Goal: Task Accomplishment & Management: Use online tool/utility

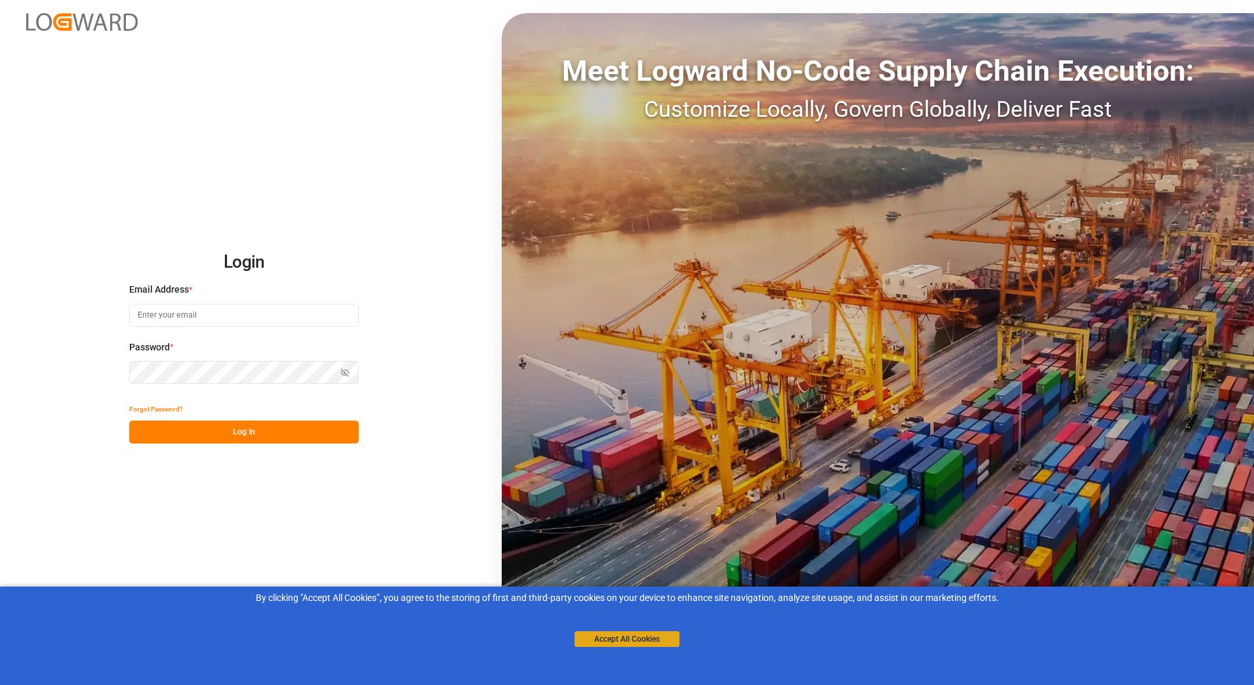
type input "[PERSON_NAME][EMAIL_ADDRESS][PERSON_NAME][DOMAIN_NAME]"
click at [622, 643] on button "Accept All Cookies" at bounding box center [627, 639] width 105 height 16
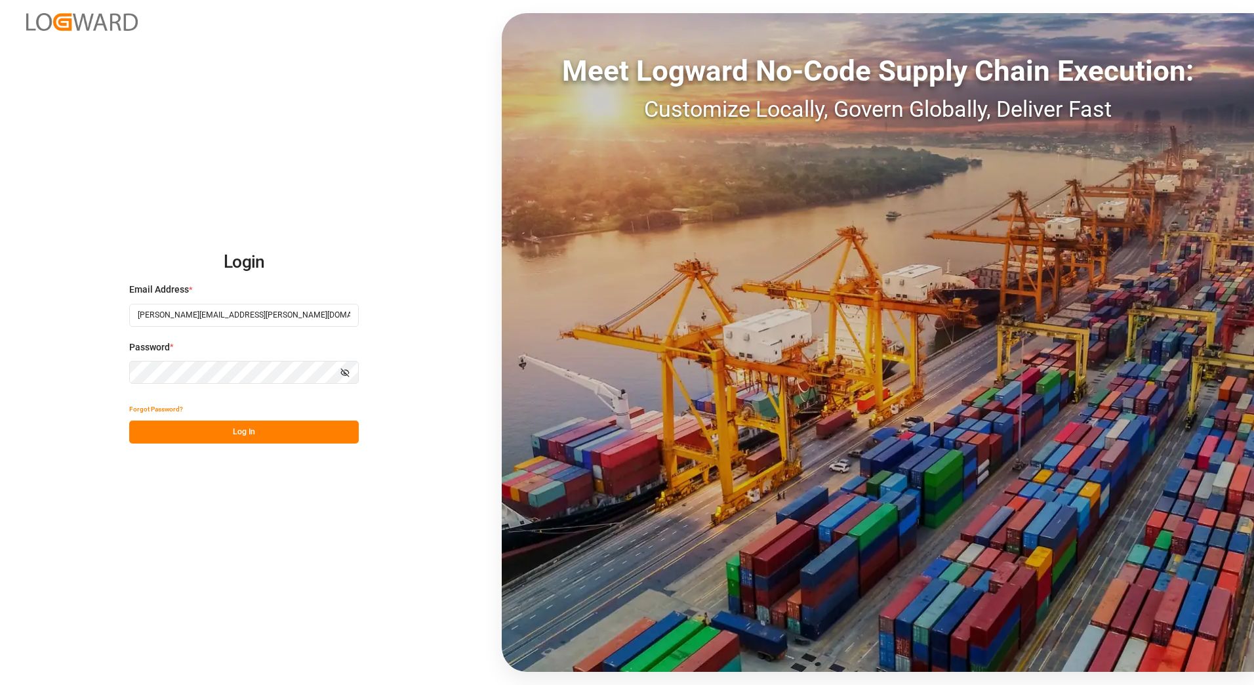
click at [266, 434] on button "Log In" at bounding box center [244, 431] width 230 height 23
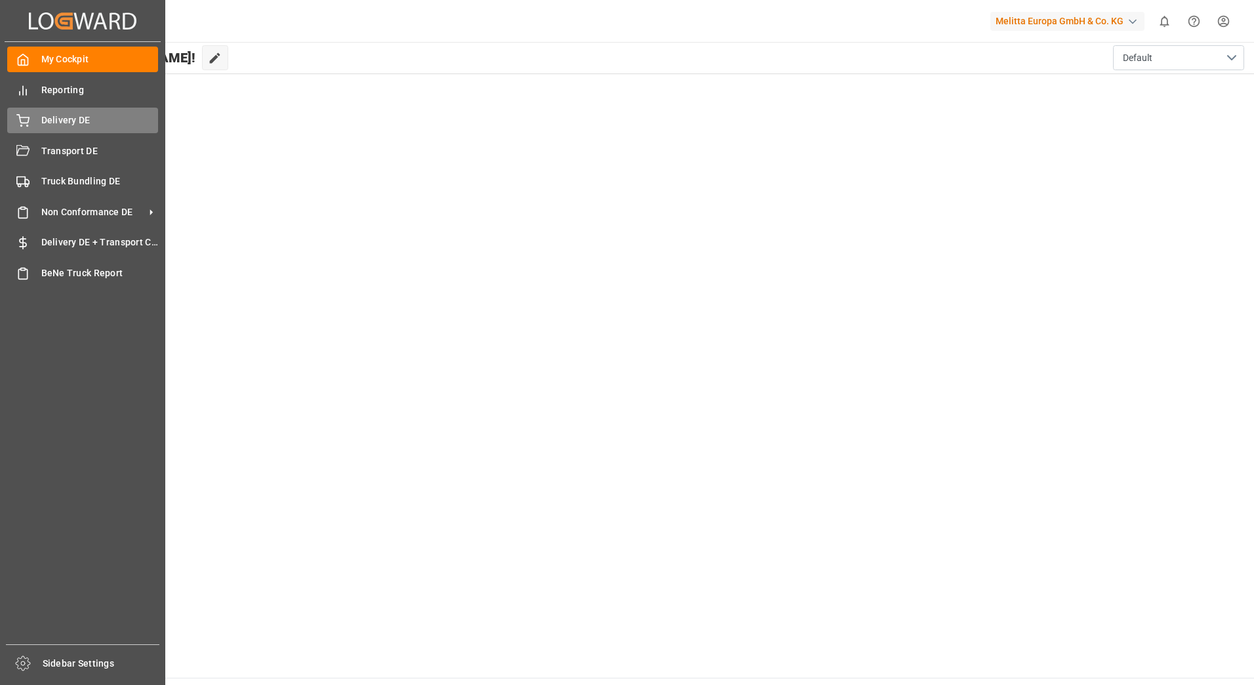
click at [50, 122] on span "Delivery DE" at bounding box center [99, 120] width 117 height 14
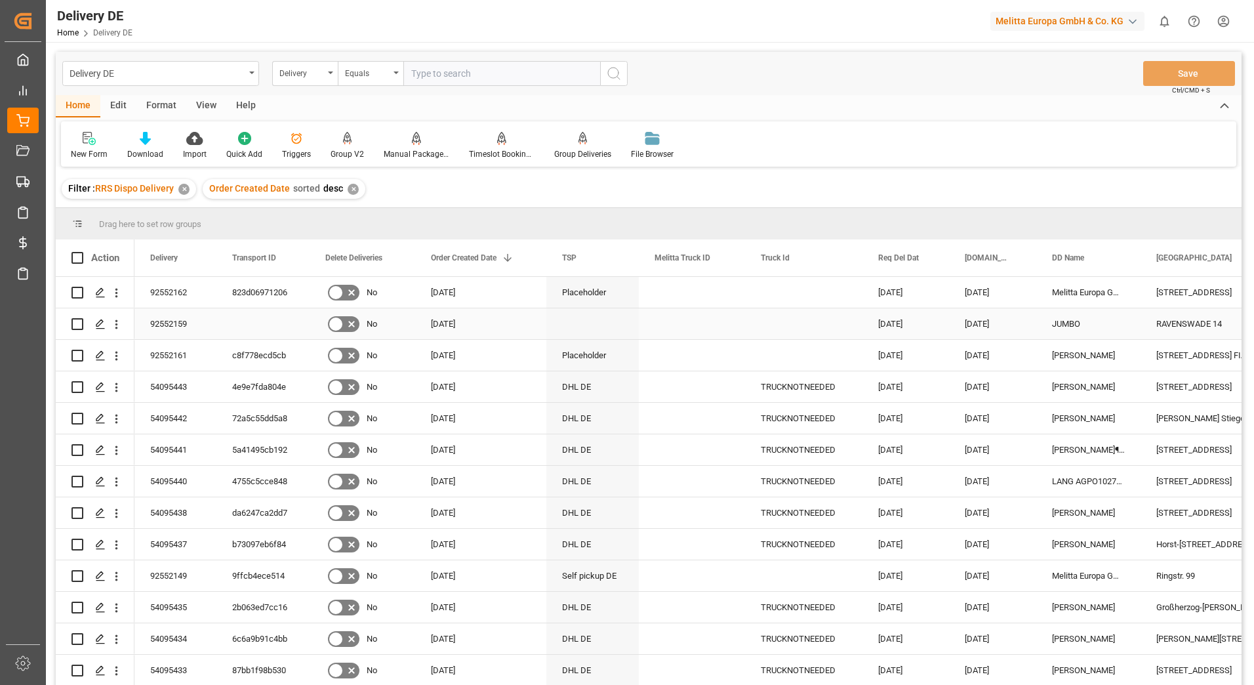
click at [73, 328] on input "Press Space to toggle row selection (unchecked)" at bounding box center [77, 324] width 12 height 12
checkbox input "true"
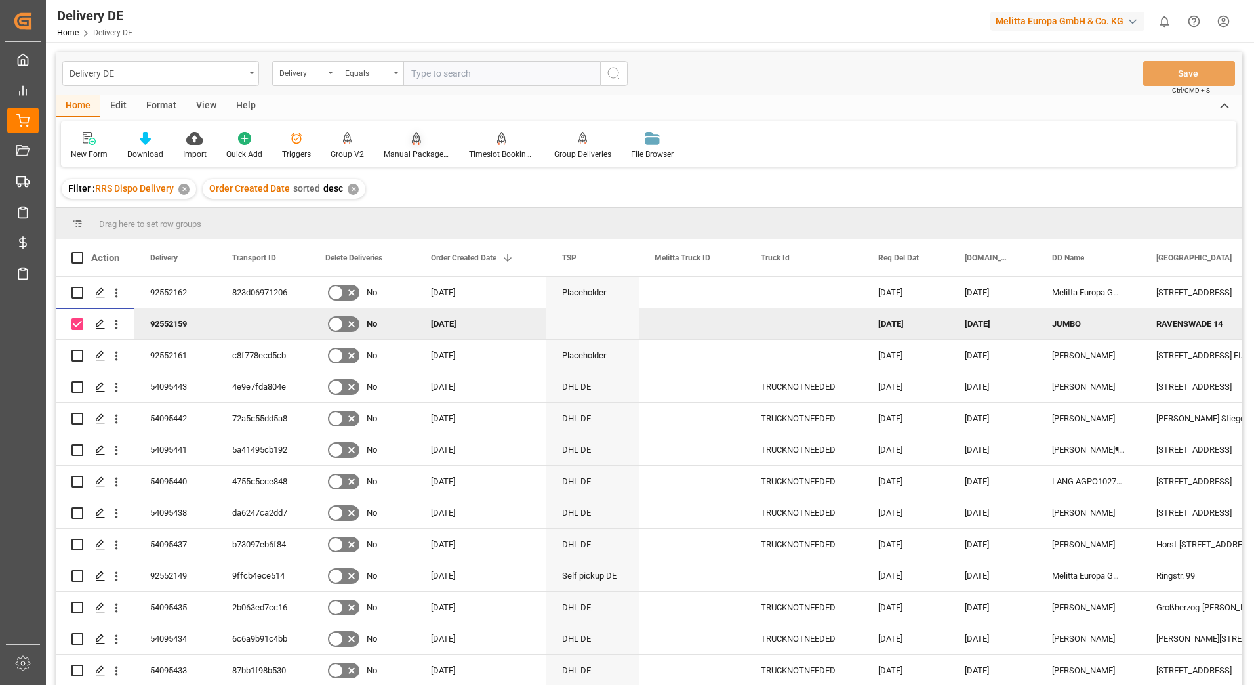
click at [411, 152] on div "Manual Package TypeDetermination" at bounding box center [417, 154] width 66 height 12
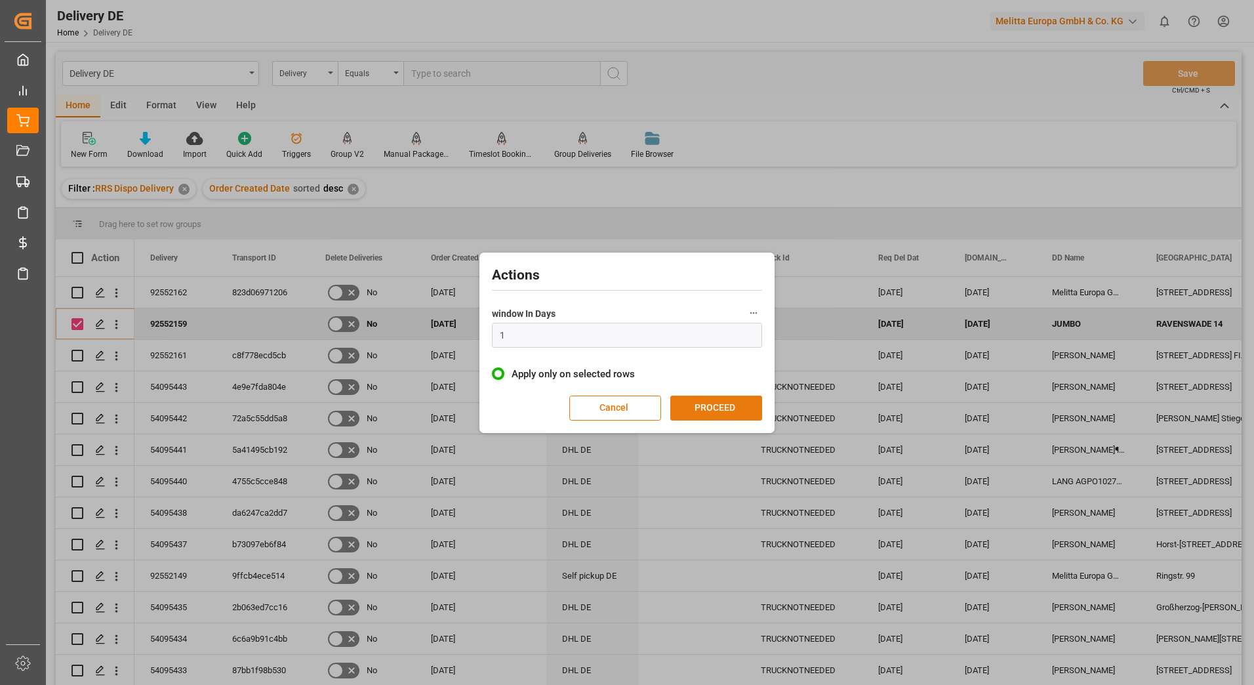
click at [718, 404] on button "PROCEED" at bounding box center [716, 408] width 92 height 25
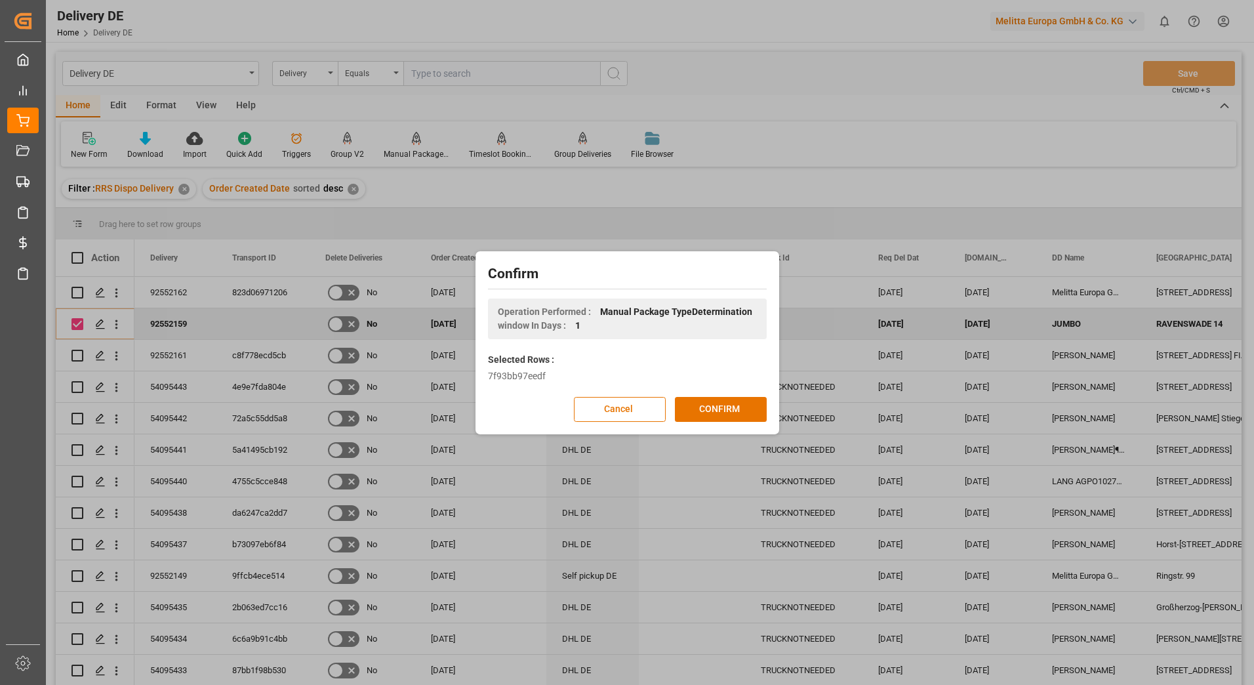
click at [718, 404] on button "CONFIRM" at bounding box center [721, 409] width 92 height 25
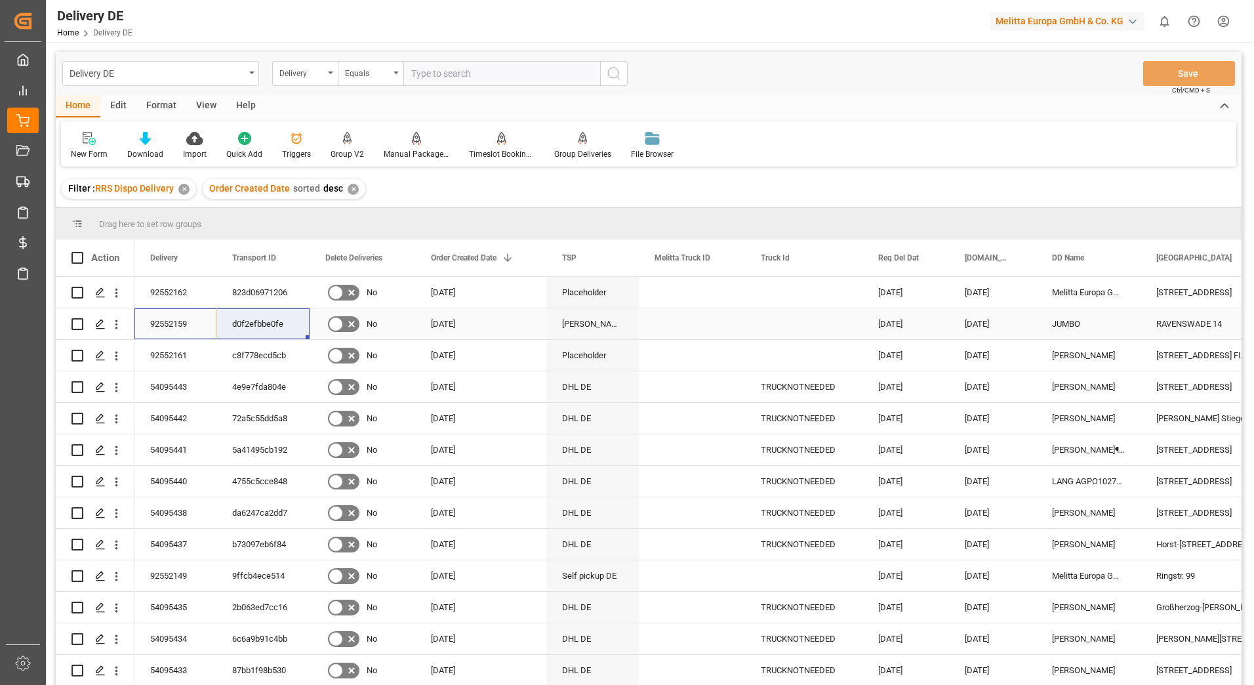
drag, startPoint x: 169, startPoint y: 316, endPoint x: 244, endPoint y: 321, distance: 75.0
click at [352, 189] on div "✕" at bounding box center [353, 189] width 11 height 11
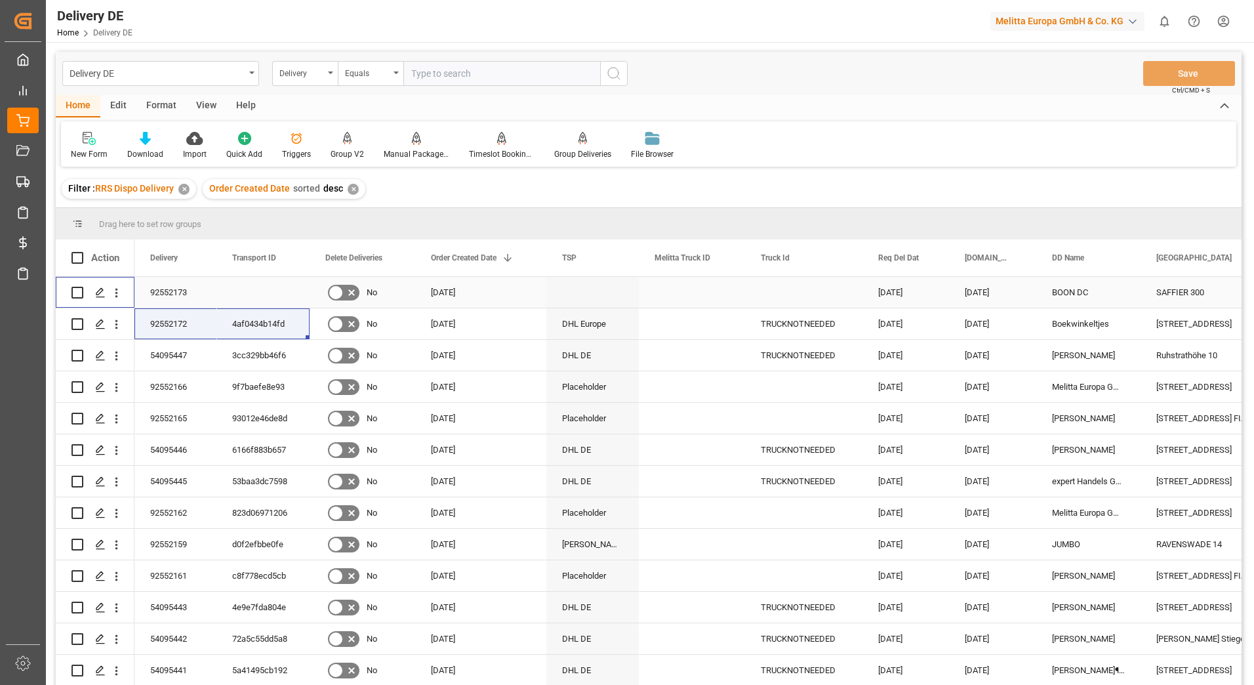
click at [77, 291] on input "Press Space to toggle row selection (unchecked)" at bounding box center [77, 293] width 12 height 12
checkbox input "true"
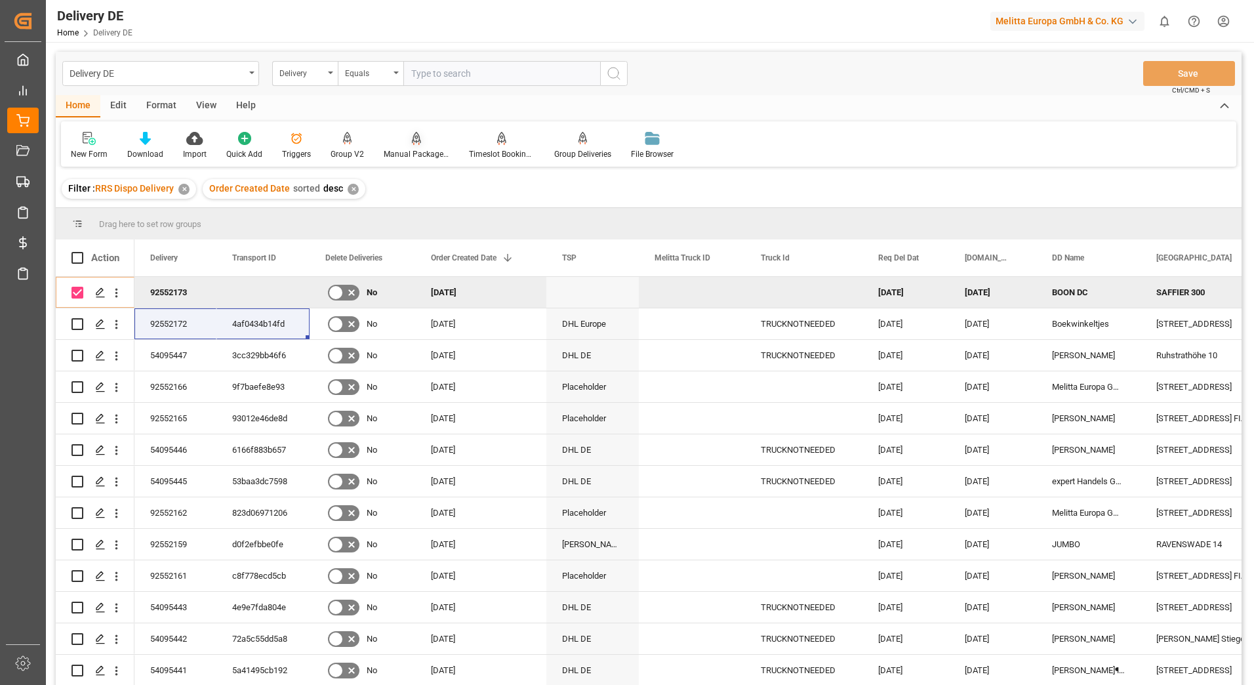
click at [428, 148] on div "Manual Package TypeDetermination" at bounding box center [417, 154] width 66 height 12
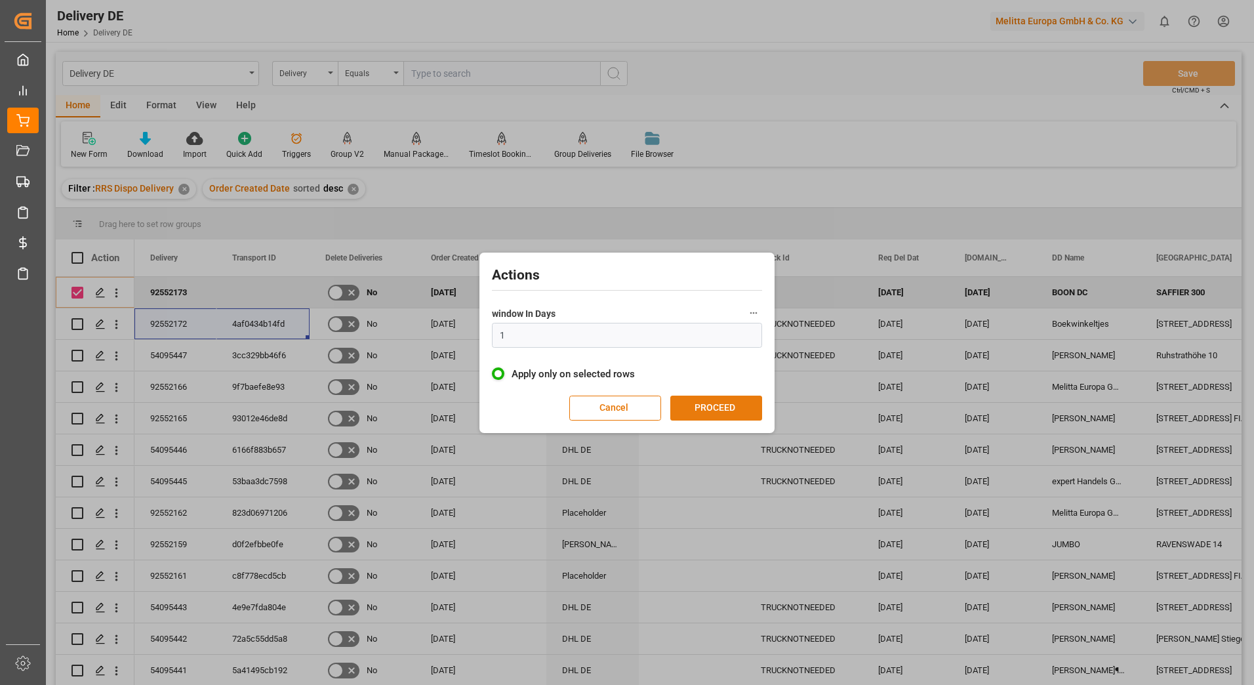
click at [714, 411] on button "PROCEED" at bounding box center [716, 408] width 92 height 25
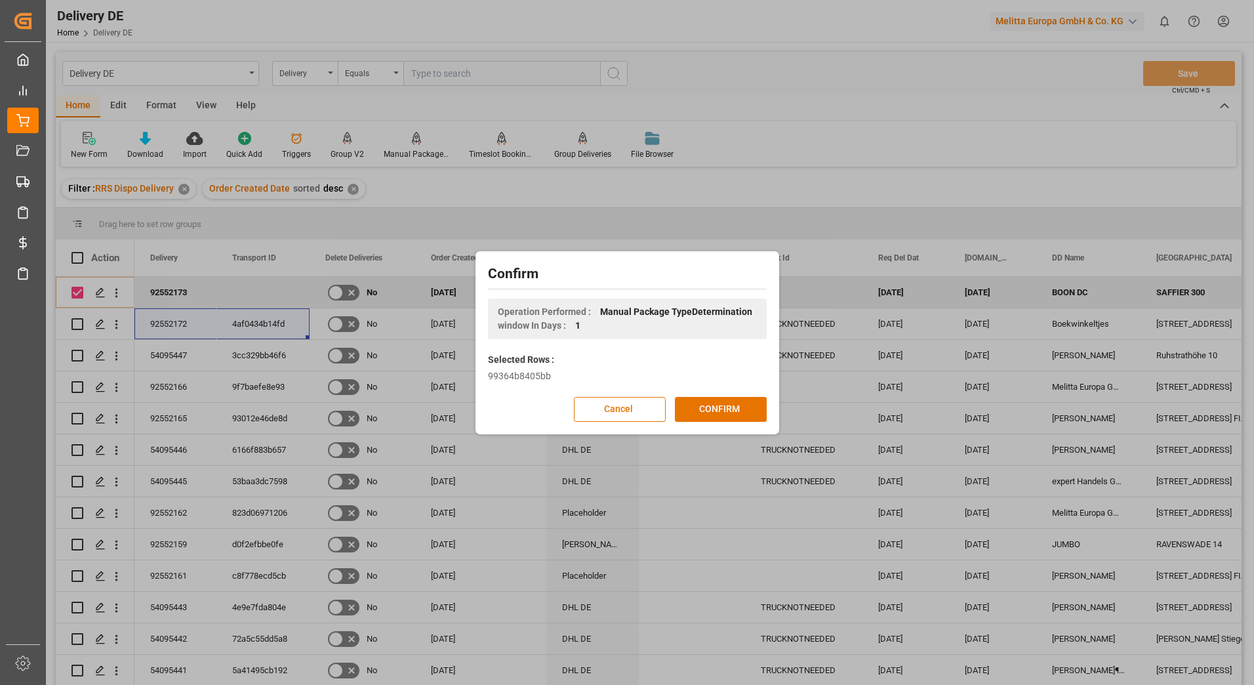
click at [714, 411] on button "CONFIRM" at bounding box center [721, 409] width 92 height 25
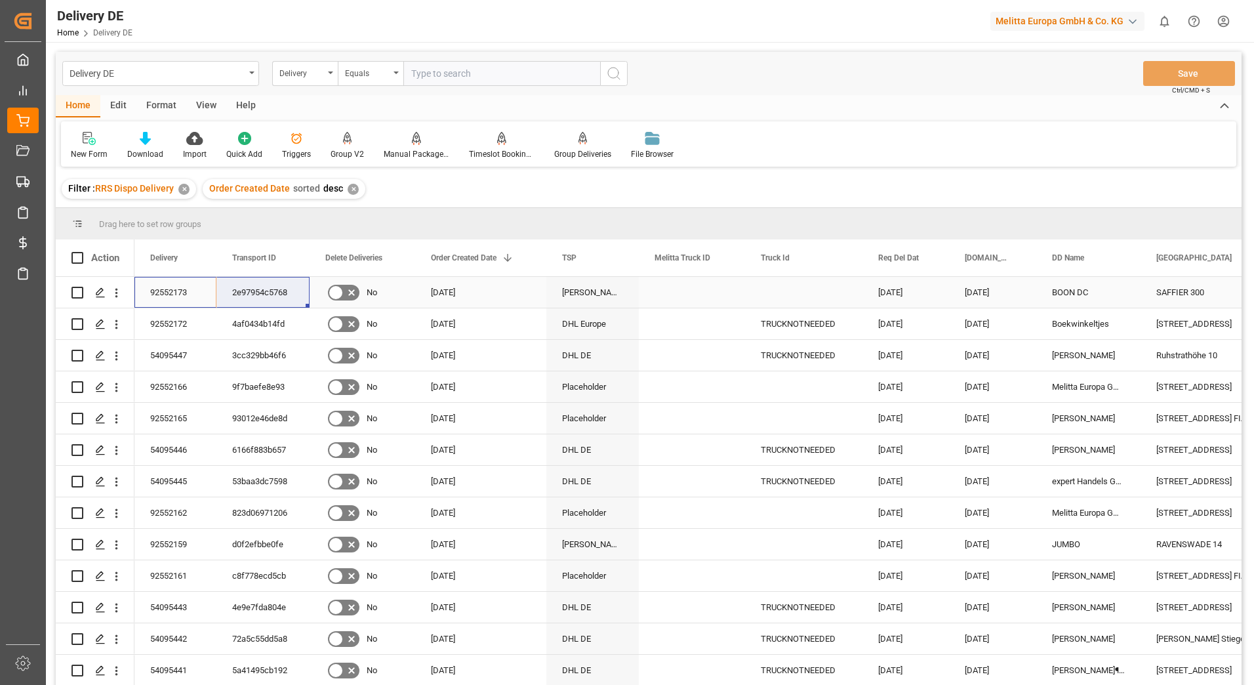
drag, startPoint x: 157, startPoint y: 287, endPoint x: 231, endPoint y: 287, distance: 74.1
click at [1221, 16] on html "Created by potrace 1.15, written by [PERSON_NAME] [DATE]-[DATE] Created by potr…" at bounding box center [627, 342] width 1254 height 685
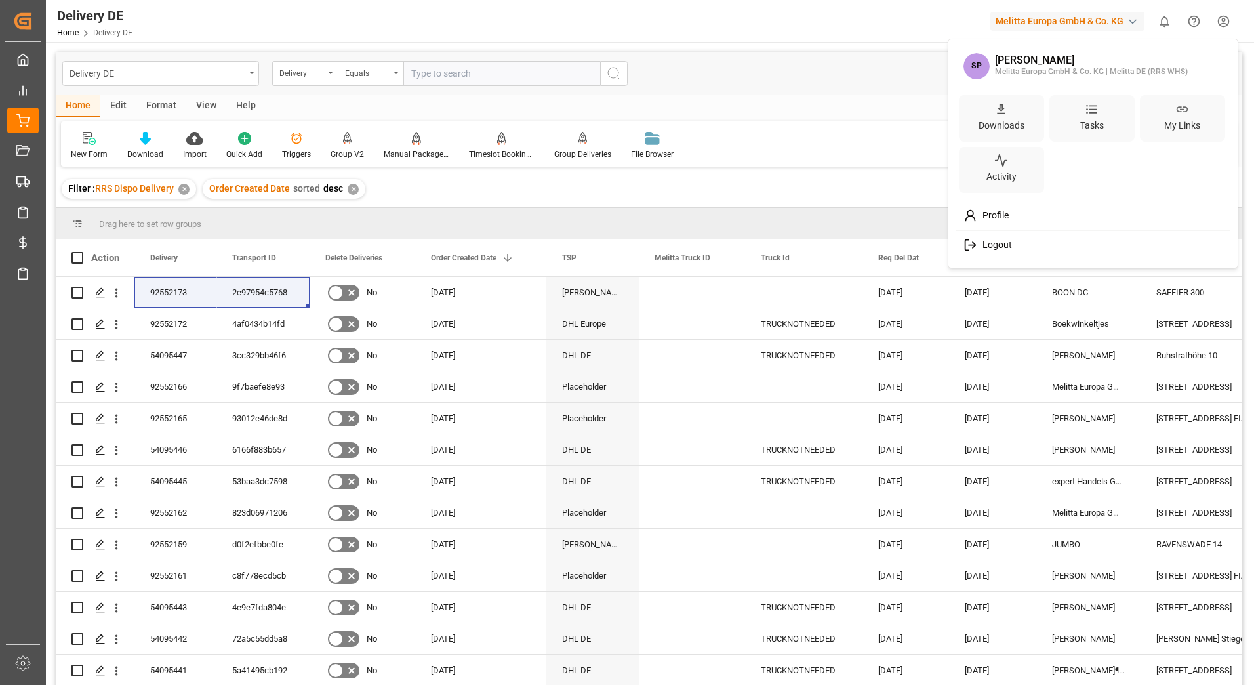
click at [1001, 246] on span "Logout" at bounding box center [994, 245] width 35 height 12
